Goal: Task Accomplishment & Management: Use online tool/utility

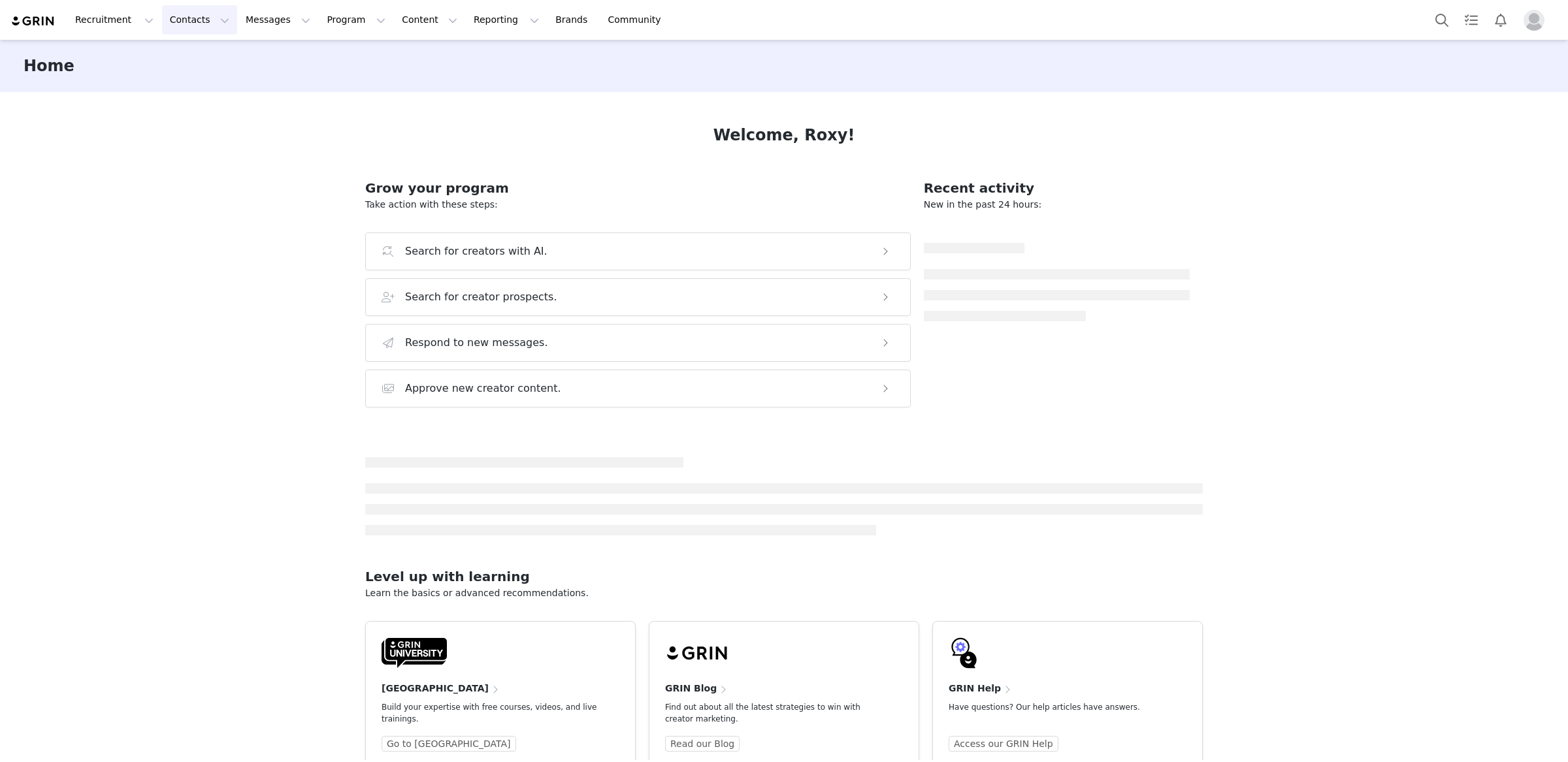
click at [217, 19] on button "Contacts Contacts" at bounding box center [199, 19] width 75 height 29
click at [331, 21] on button "Program Program" at bounding box center [356, 19] width 74 height 29
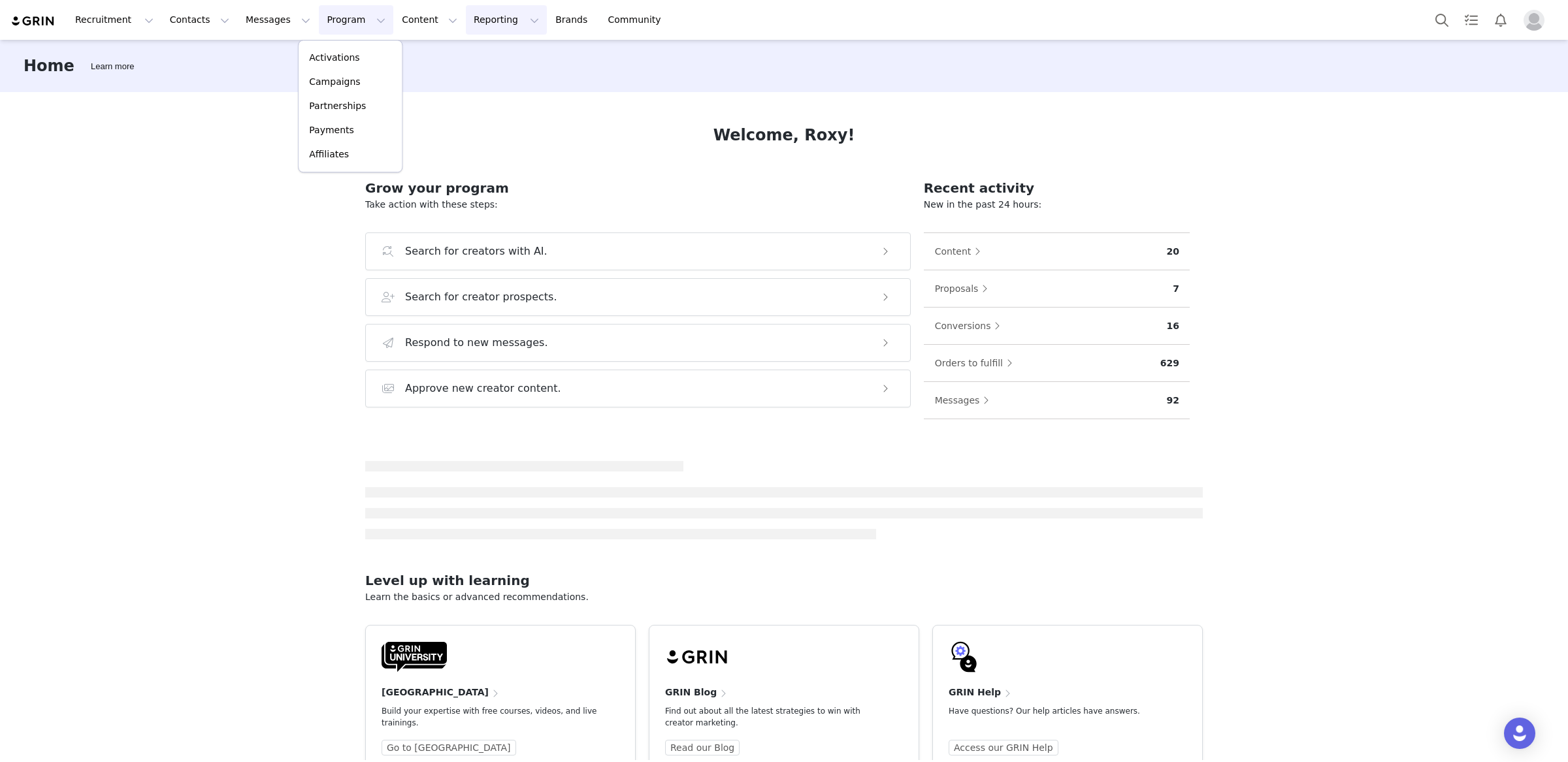
click at [466, 27] on button "Reporting Reporting" at bounding box center [507, 19] width 81 height 29
click at [475, 73] on link "Report Builder" at bounding box center [484, 81] width 103 height 24
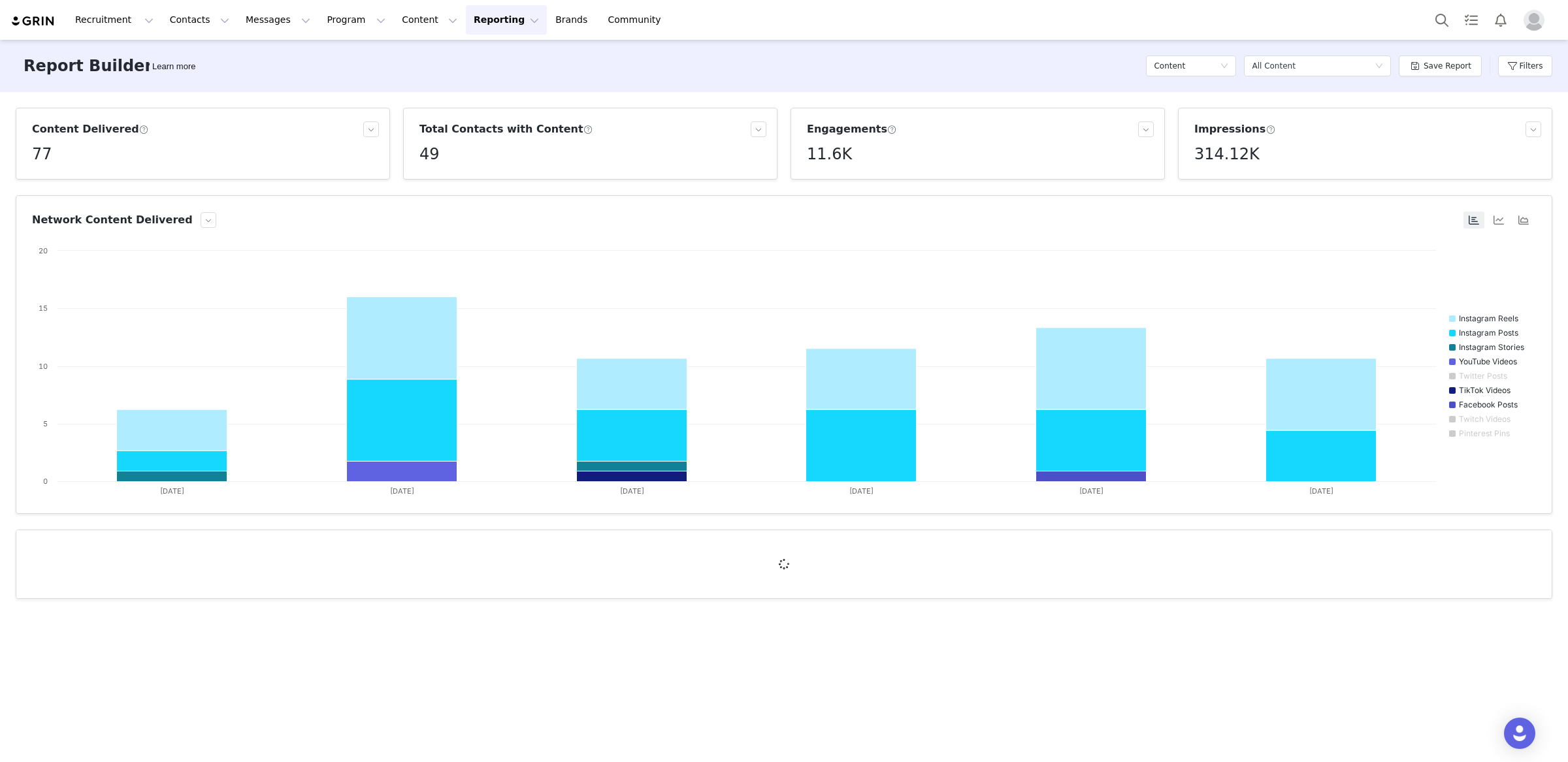
click at [1534, 54] on div "Filters" at bounding box center [1525, 65] width 54 height 39
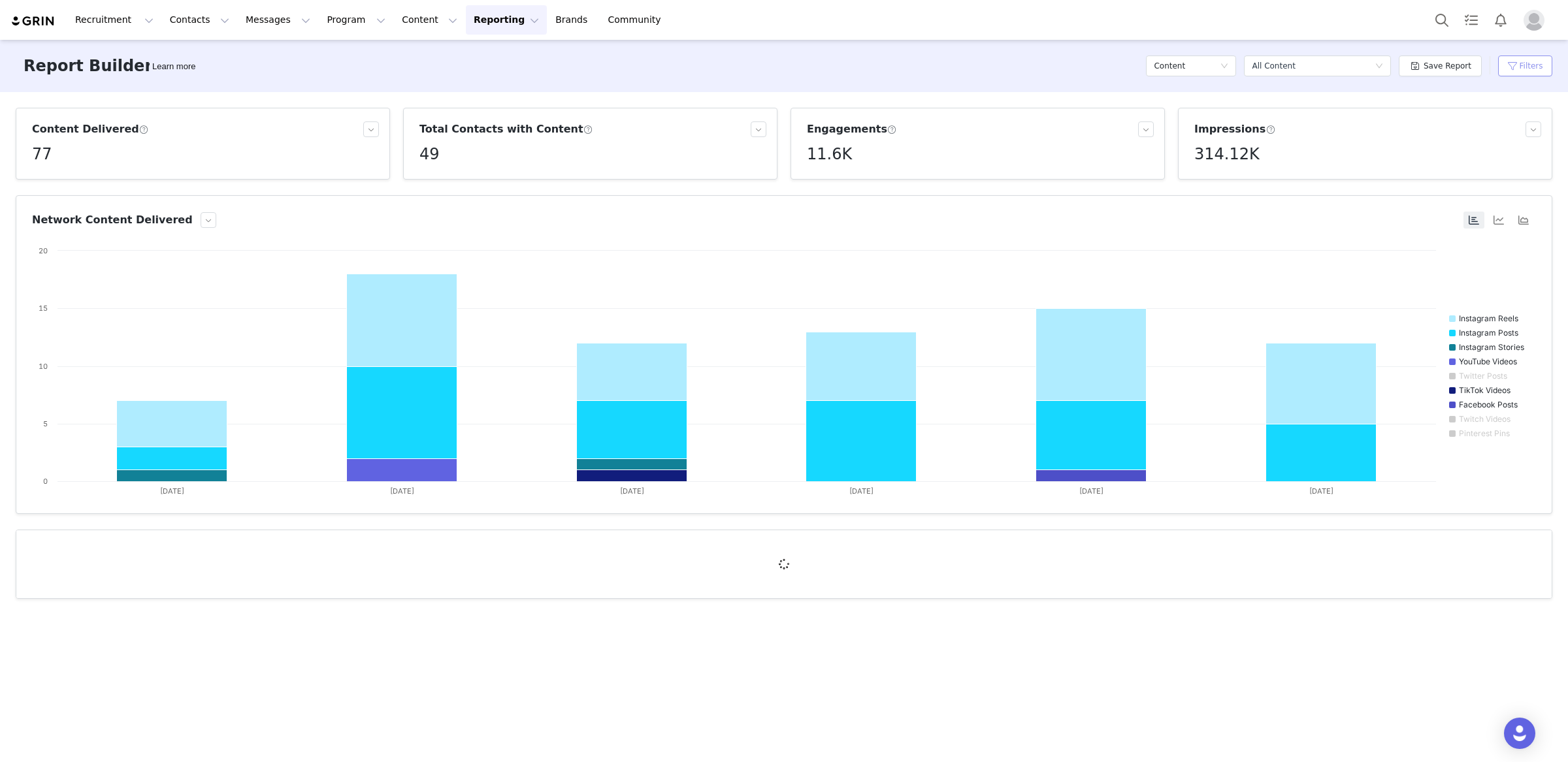
click at [1526, 65] on button "Filters" at bounding box center [1525, 66] width 54 height 21
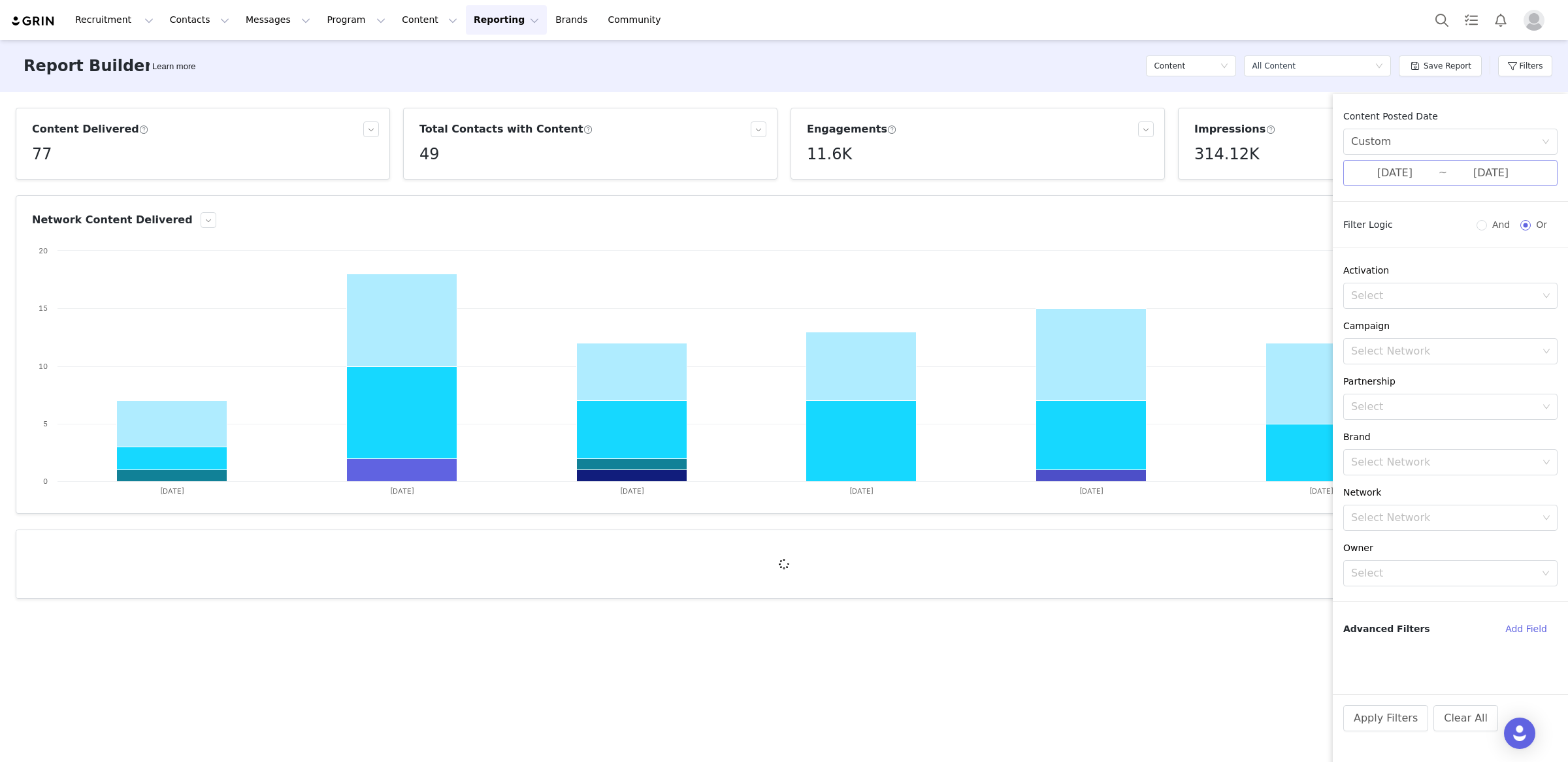
click at [1465, 168] on input "[DATE]" at bounding box center [1490, 172] width 88 height 17
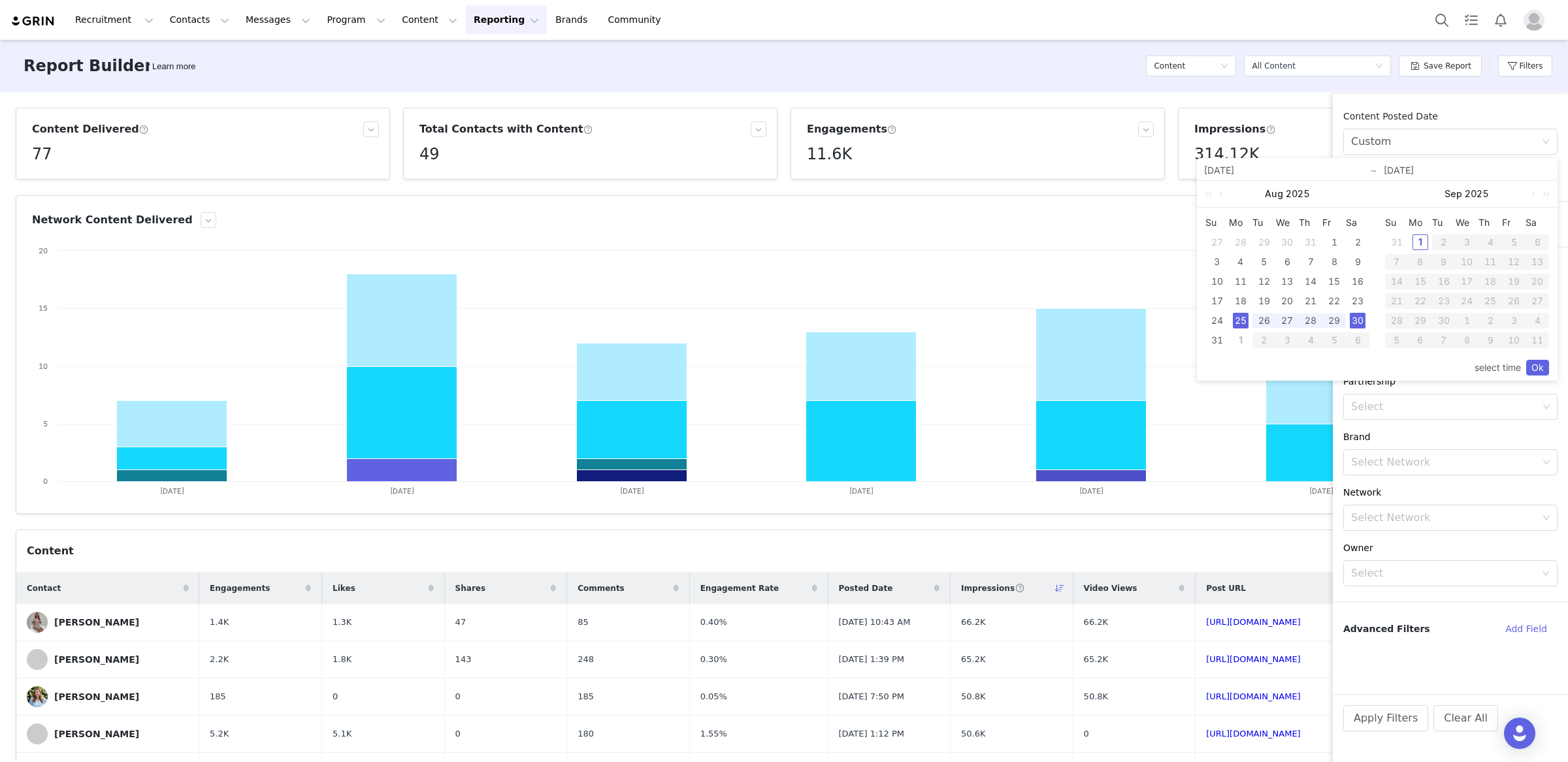
click at [1244, 347] on div "1" at bounding box center [1241, 340] width 16 height 16
click at [1242, 342] on div "1" at bounding box center [1241, 340] width 16 height 16
type input "09/01/2025"
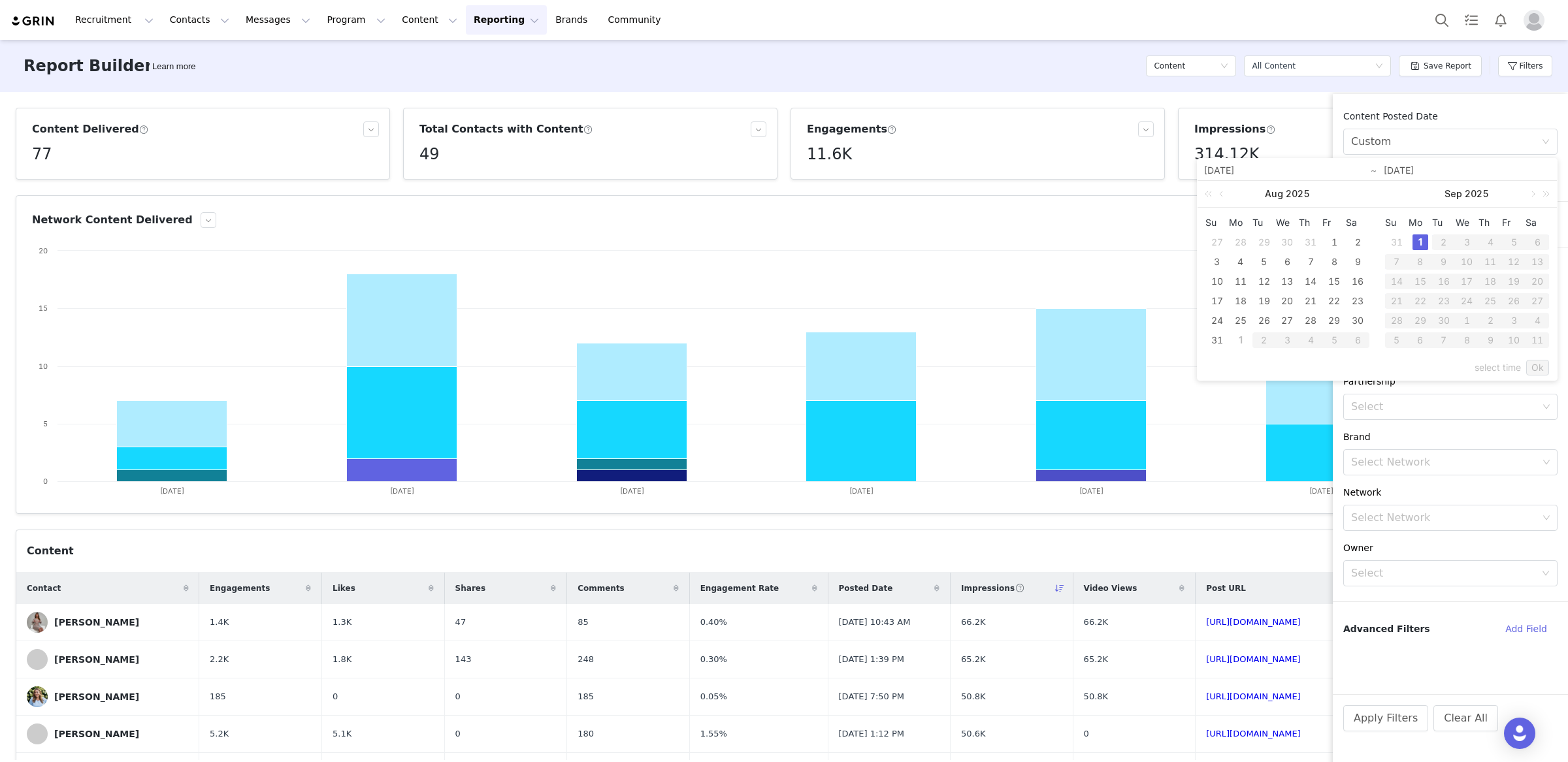
type input "09/01/2025"
click at [1225, 196] on link at bounding box center [1222, 194] width 11 height 27
click at [1239, 320] on div "25" at bounding box center [1241, 321] width 16 height 16
click at [1404, 194] on link at bounding box center [1402, 194] width 11 height 27
click at [1417, 237] on div "1" at bounding box center [1420, 242] width 16 height 16
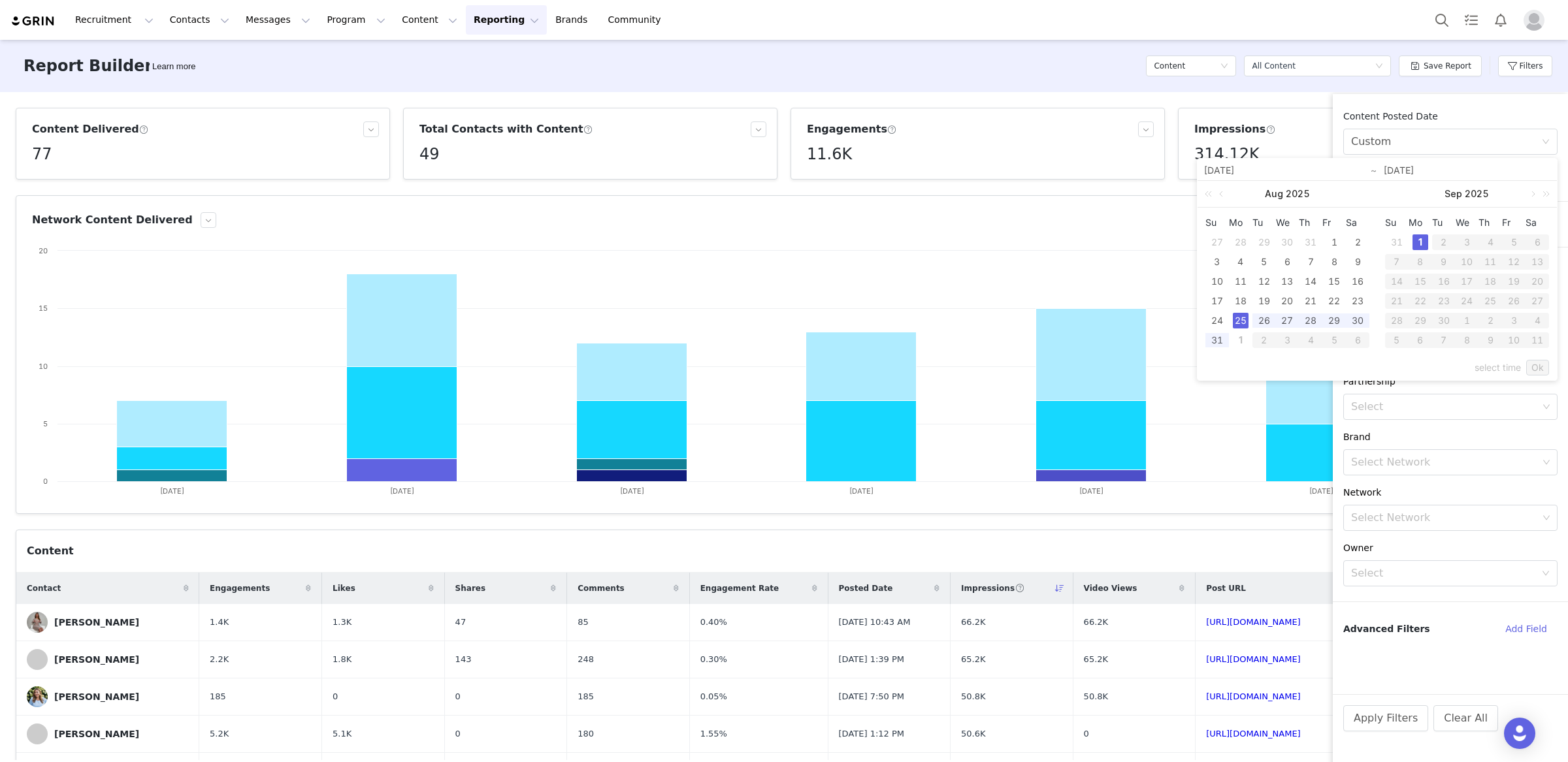
type input "[DATE]"
click at [1526, 371] on div "select time Ok" at bounding box center [1377, 368] width 344 height 25
click at [1537, 374] on link "Ok" at bounding box center [1538, 368] width 23 height 16
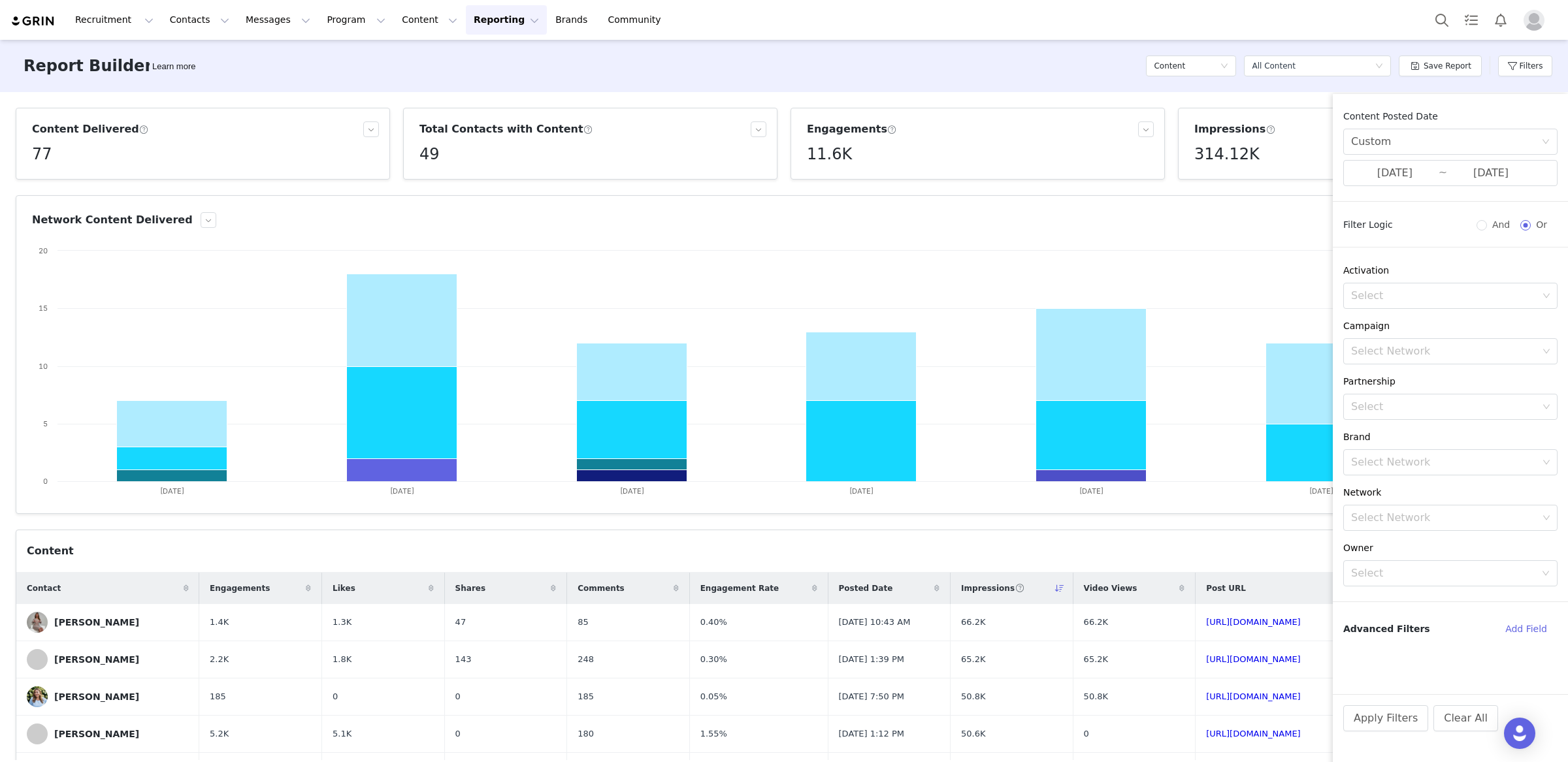
click at [1378, 694] on div "Apply Filters Clear All" at bounding box center [1450, 735] width 235 height 84
click at [1375, 710] on button "Apply Filters" at bounding box center [1386, 719] width 85 height 27
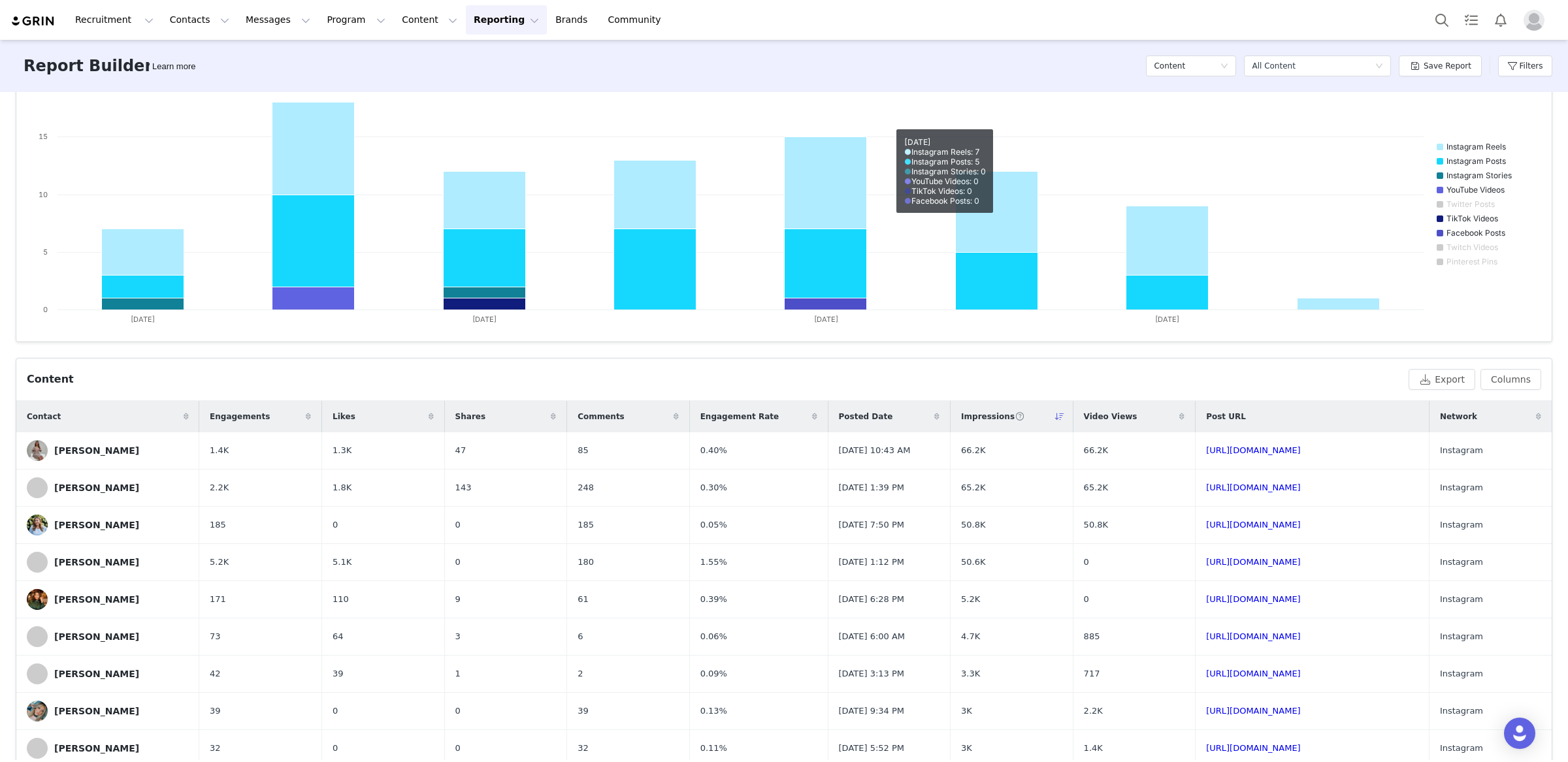
scroll to position [266, 0]
